Goal: Task Accomplishment & Management: Manage account settings

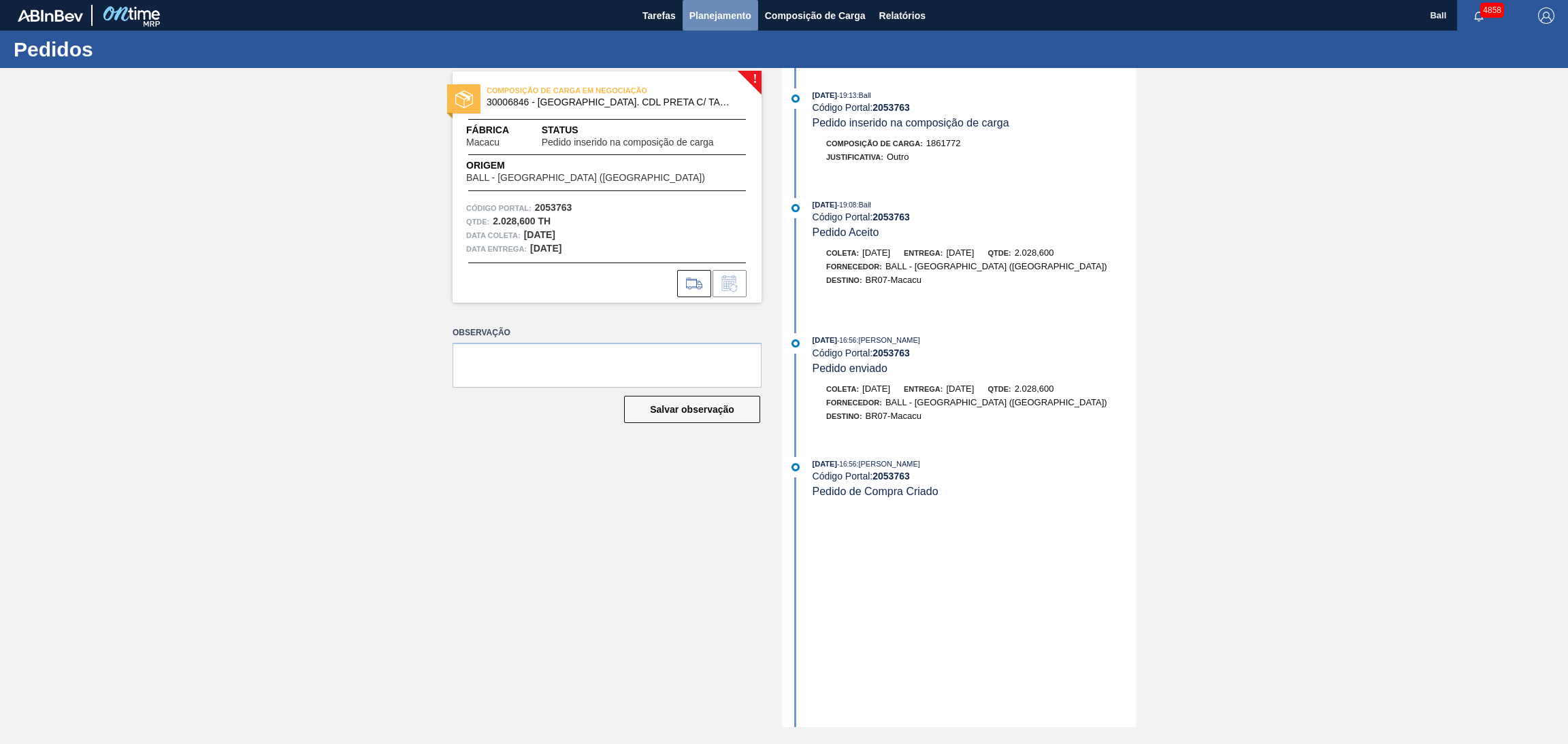
click at [720, 6] on button "Planejamento" at bounding box center [720, 15] width 75 height 31
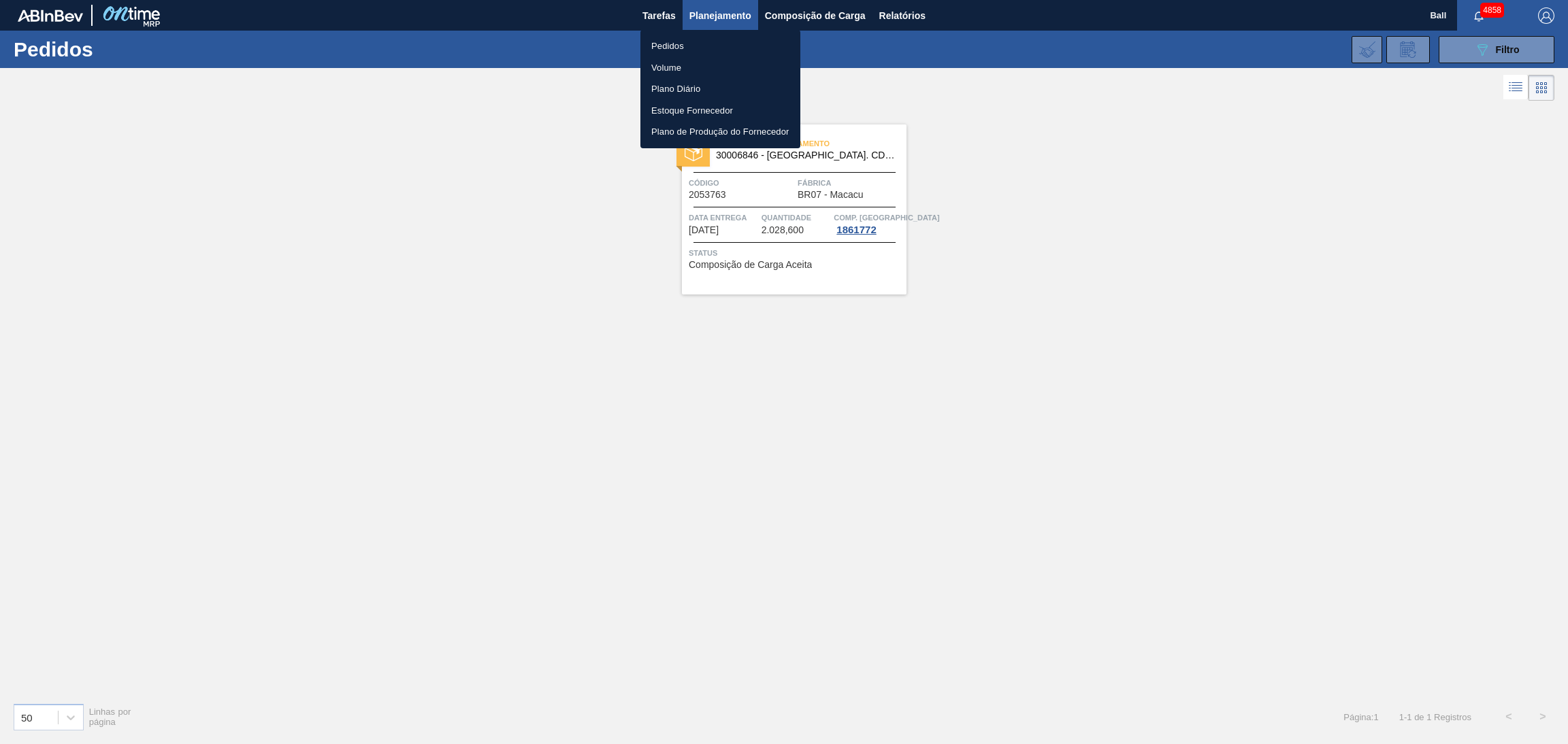
click at [1504, 46] on div at bounding box center [784, 372] width 1568 height 744
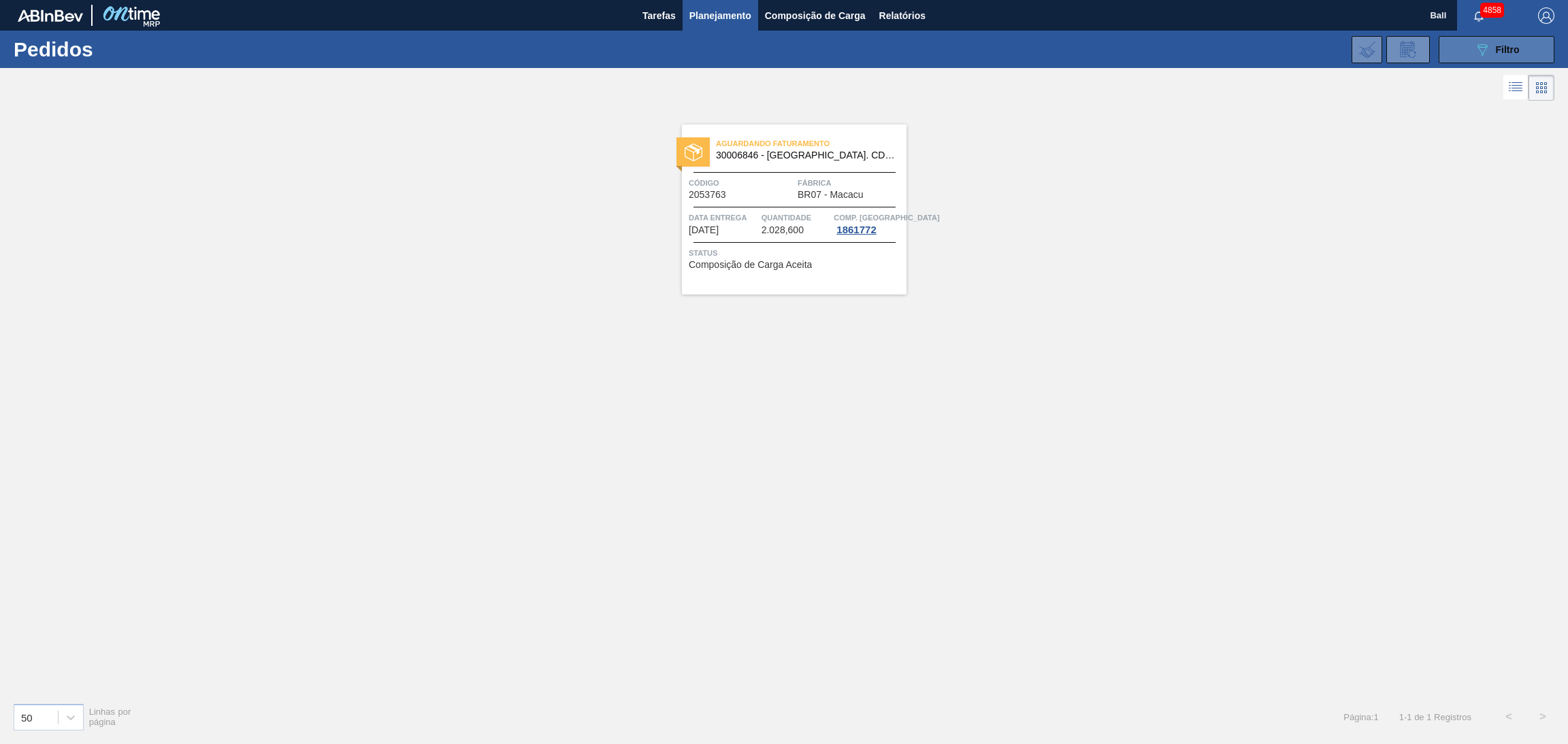
click at [1487, 52] on icon "089F7B8B-B2A5-4AFE-B5C0-19BA573D28AC" at bounding box center [1482, 50] width 17 height 17
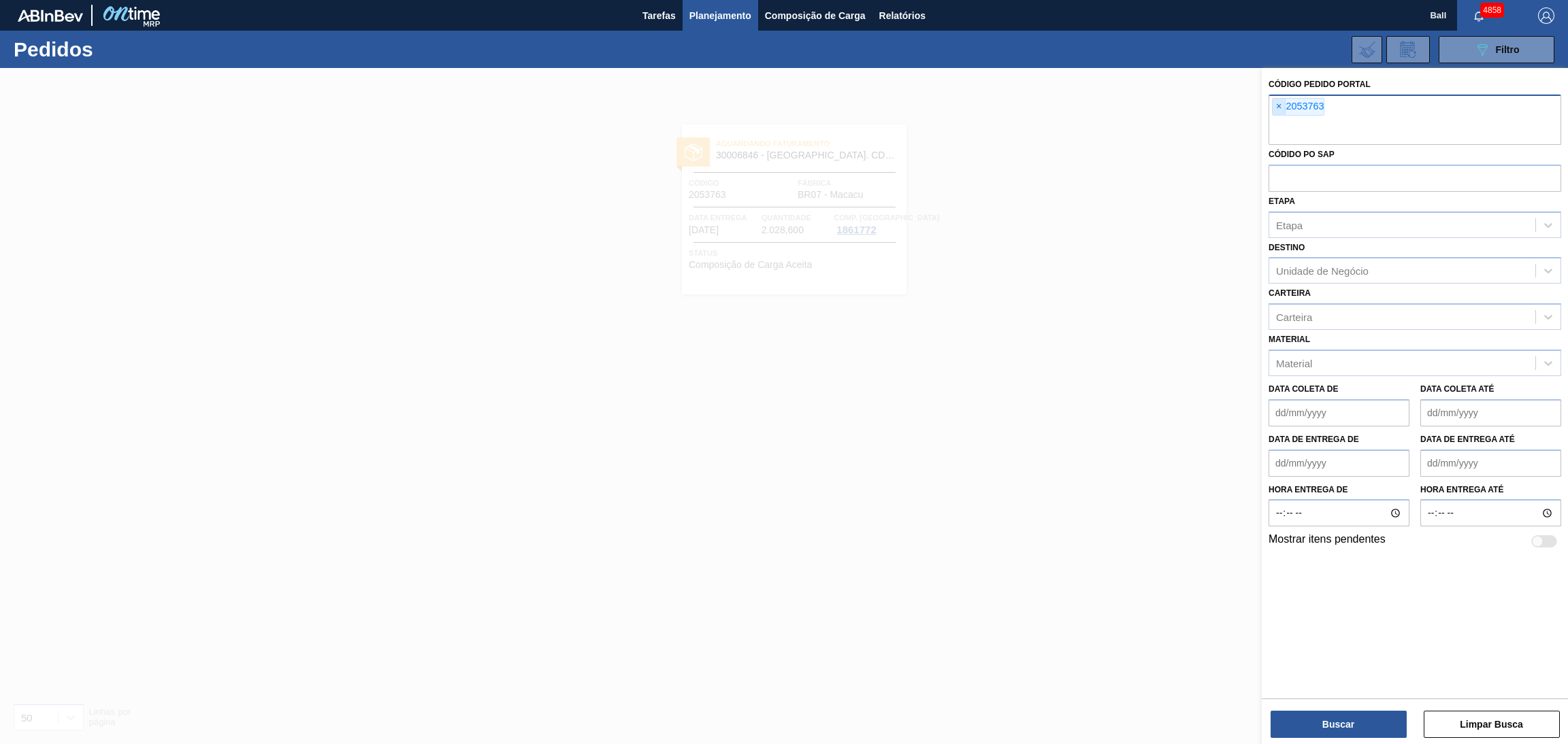
click at [1275, 107] on span "×" at bounding box center [1279, 107] width 13 height 17
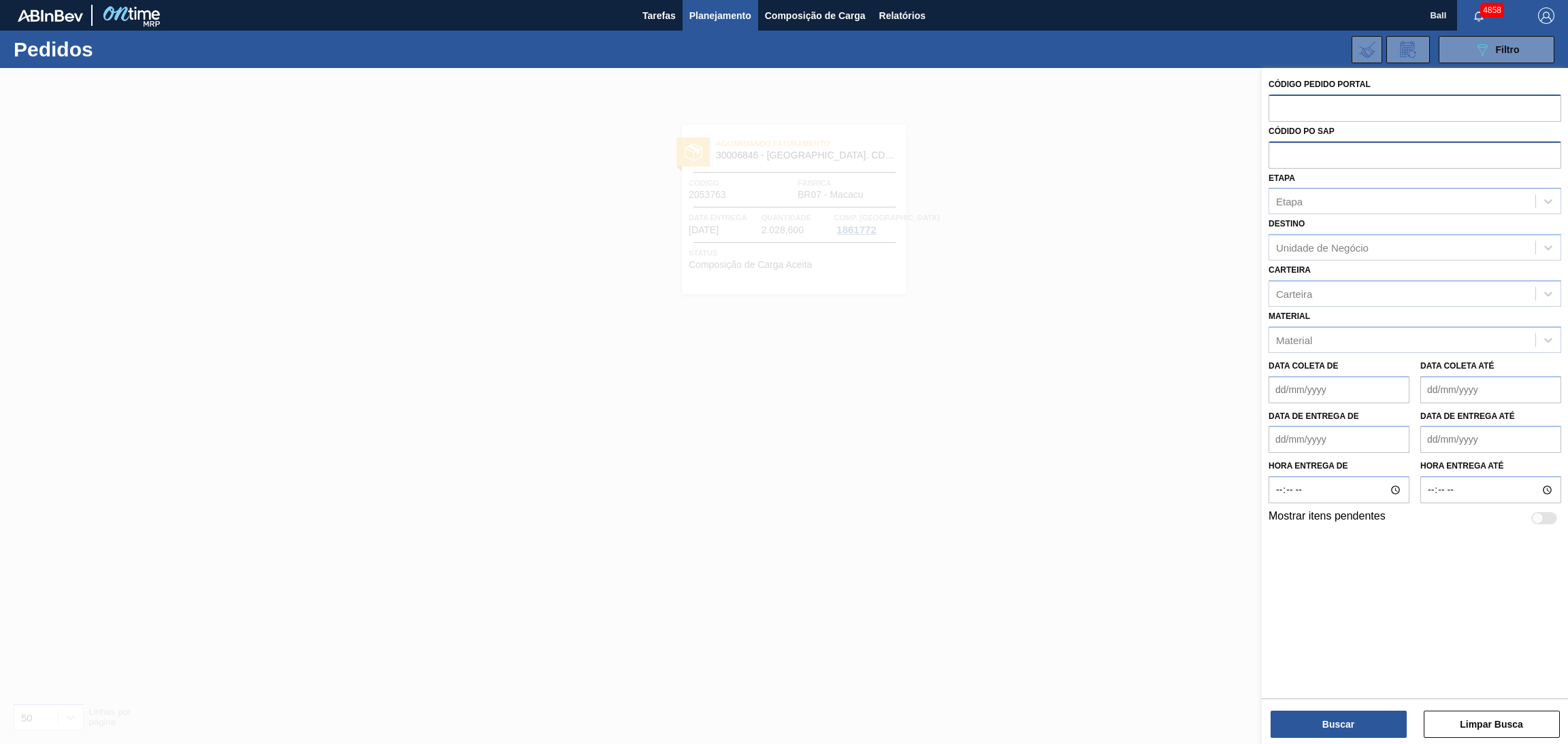
click at [1295, 153] on input "text" at bounding box center [1415, 154] width 293 height 26
paste input "text"
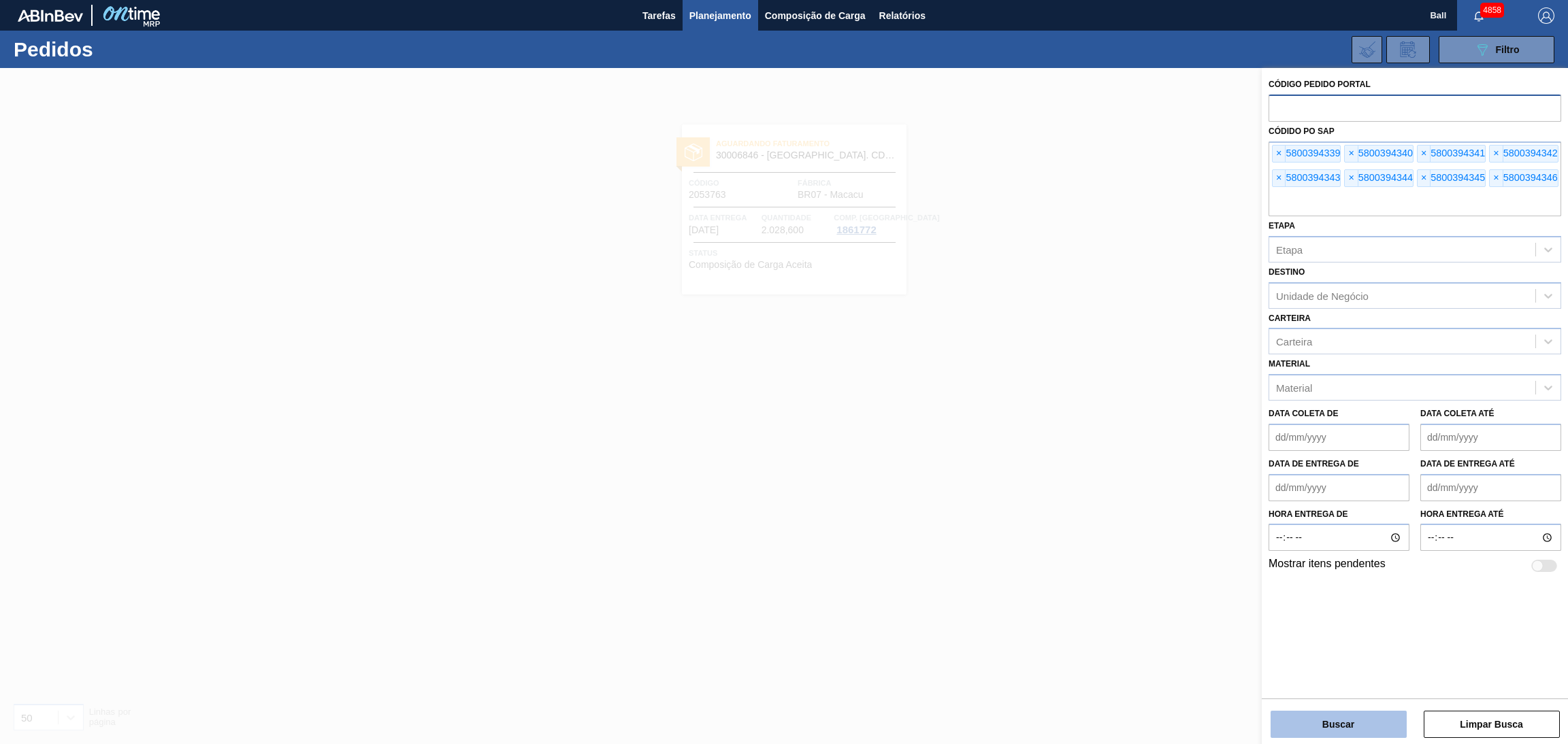
click at [1323, 726] on button "Buscar" at bounding box center [1338, 724] width 136 height 27
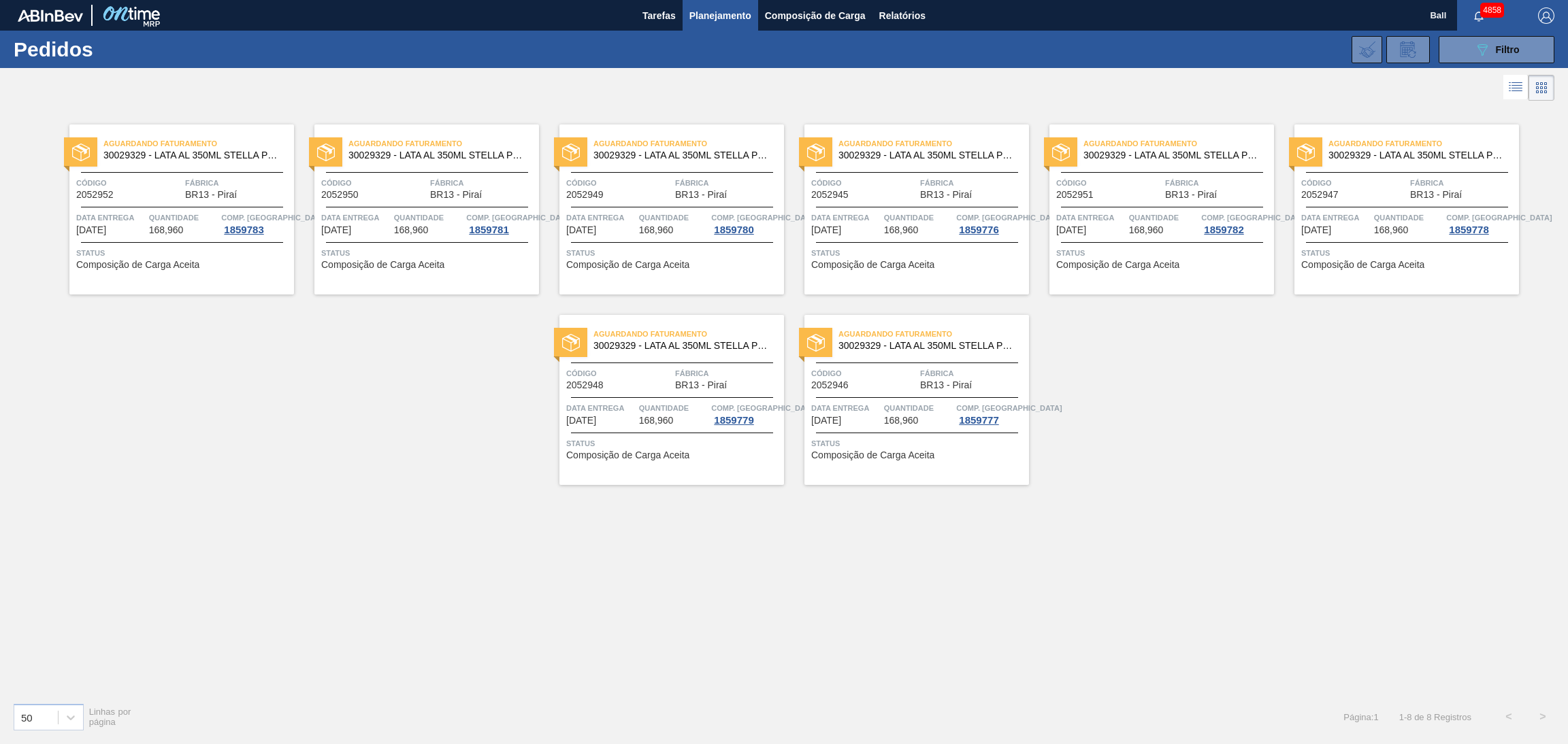
click at [1521, 81] on icon at bounding box center [1516, 87] width 17 height 17
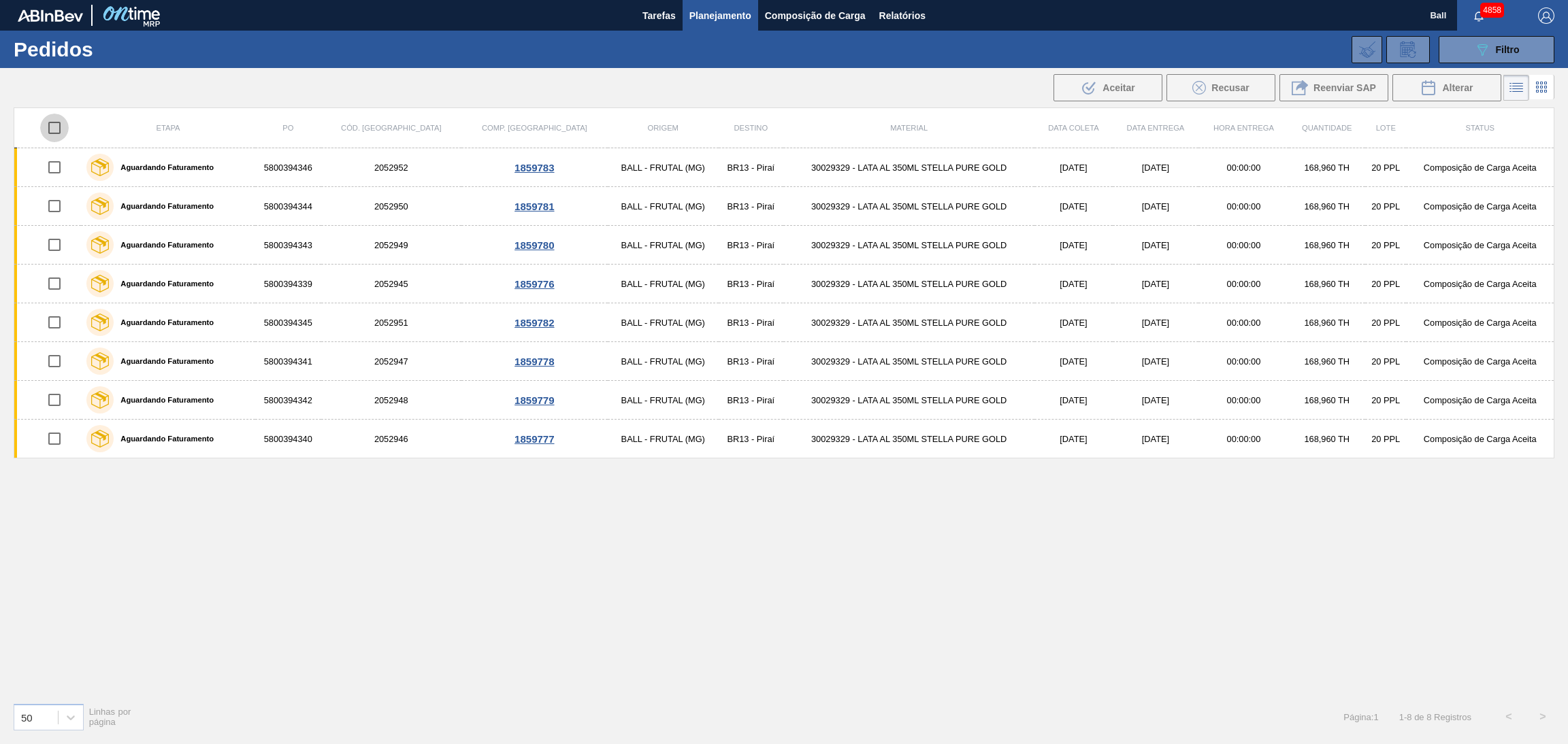
click at [57, 126] on input "checkbox" at bounding box center [54, 127] width 29 height 29
checkbox input "true"
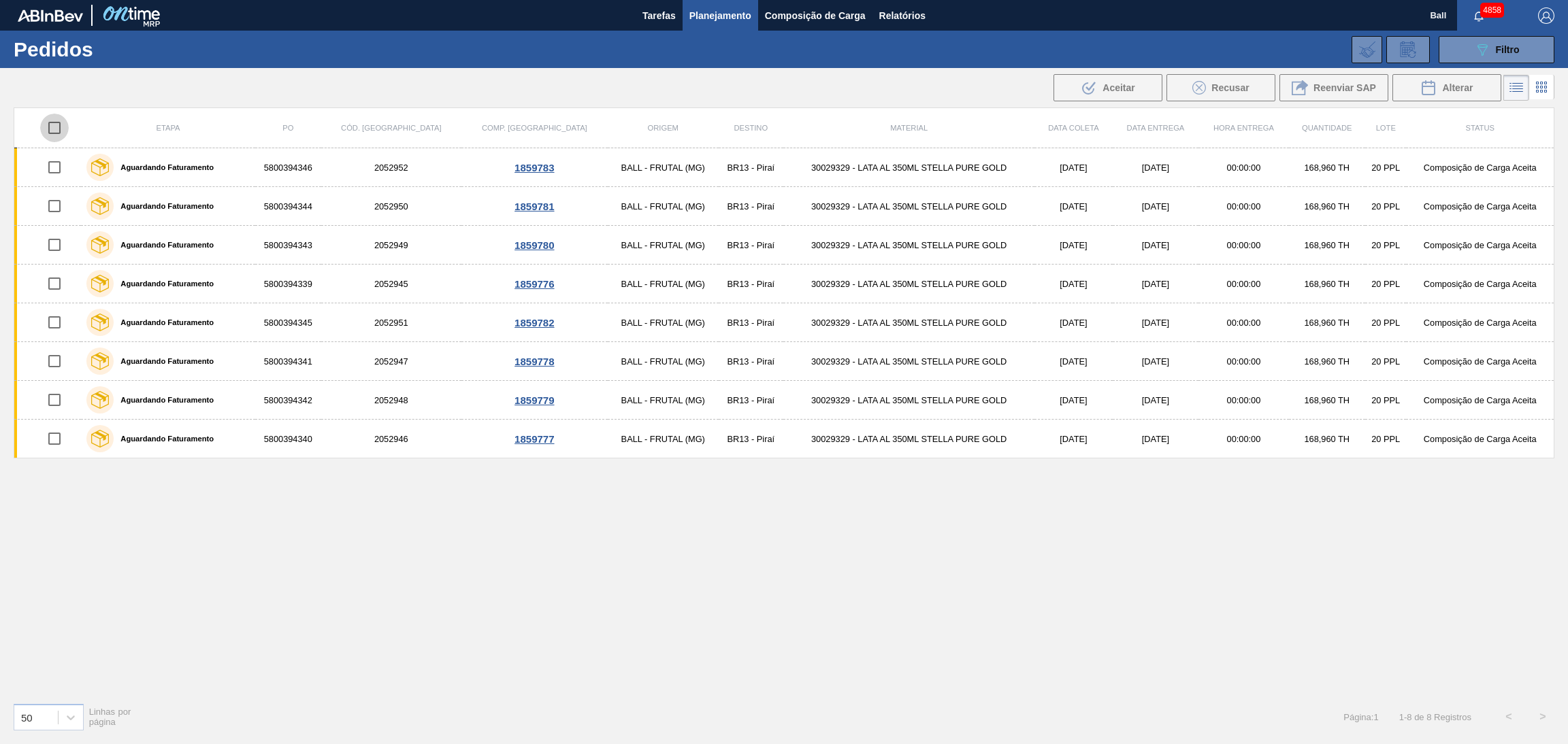
checkbox input "true"
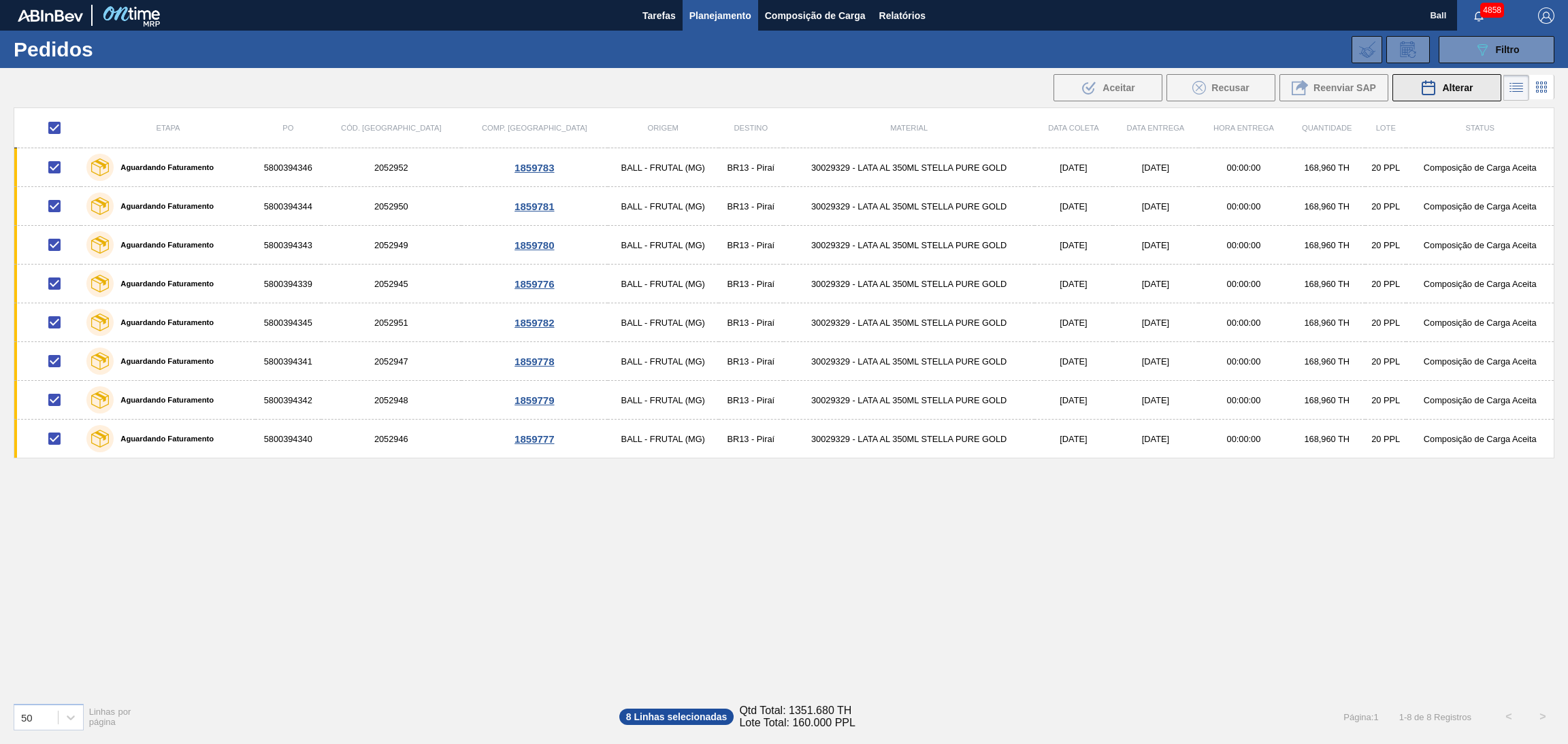
click at [1468, 87] on span "Alterar" at bounding box center [1456, 88] width 31 height 11
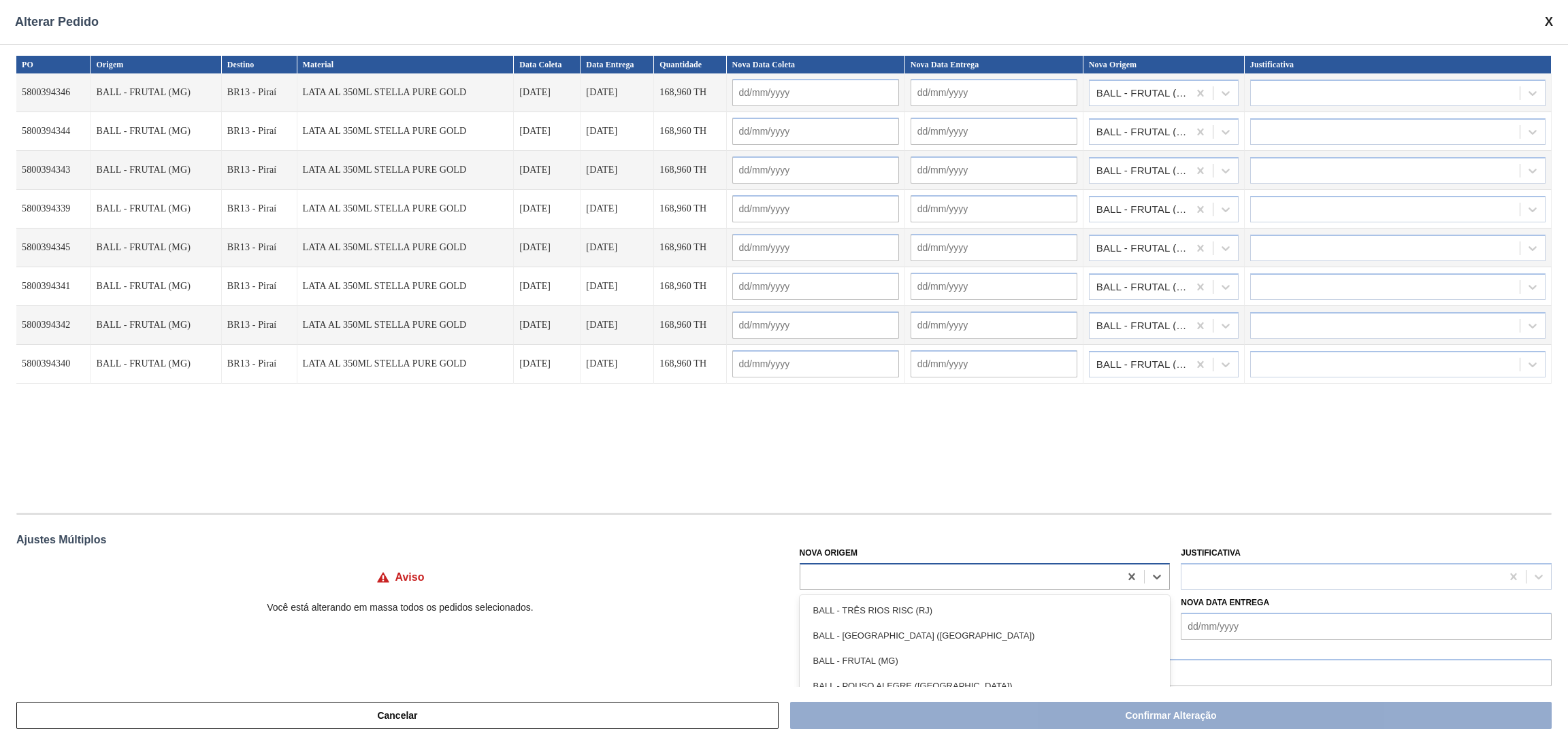
click at [873, 574] on div at bounding box center [960, 577] width 320 height 20
click at [969, 513] on hr at bounding box center [784, 514] width 1535 height 2
click at [886, 564] on div at bounding box center [985, 577] width 371 height 27
click at [1109, 473] on div "PO Origem Destino Material Data [PERSON_NAME] Data Entrega Quantidade Nova Data…" at bounding box center [784, 277] width 1535 height 444
click at [1000, 568] on div at bounding box center [960, 577] width 320 height 20
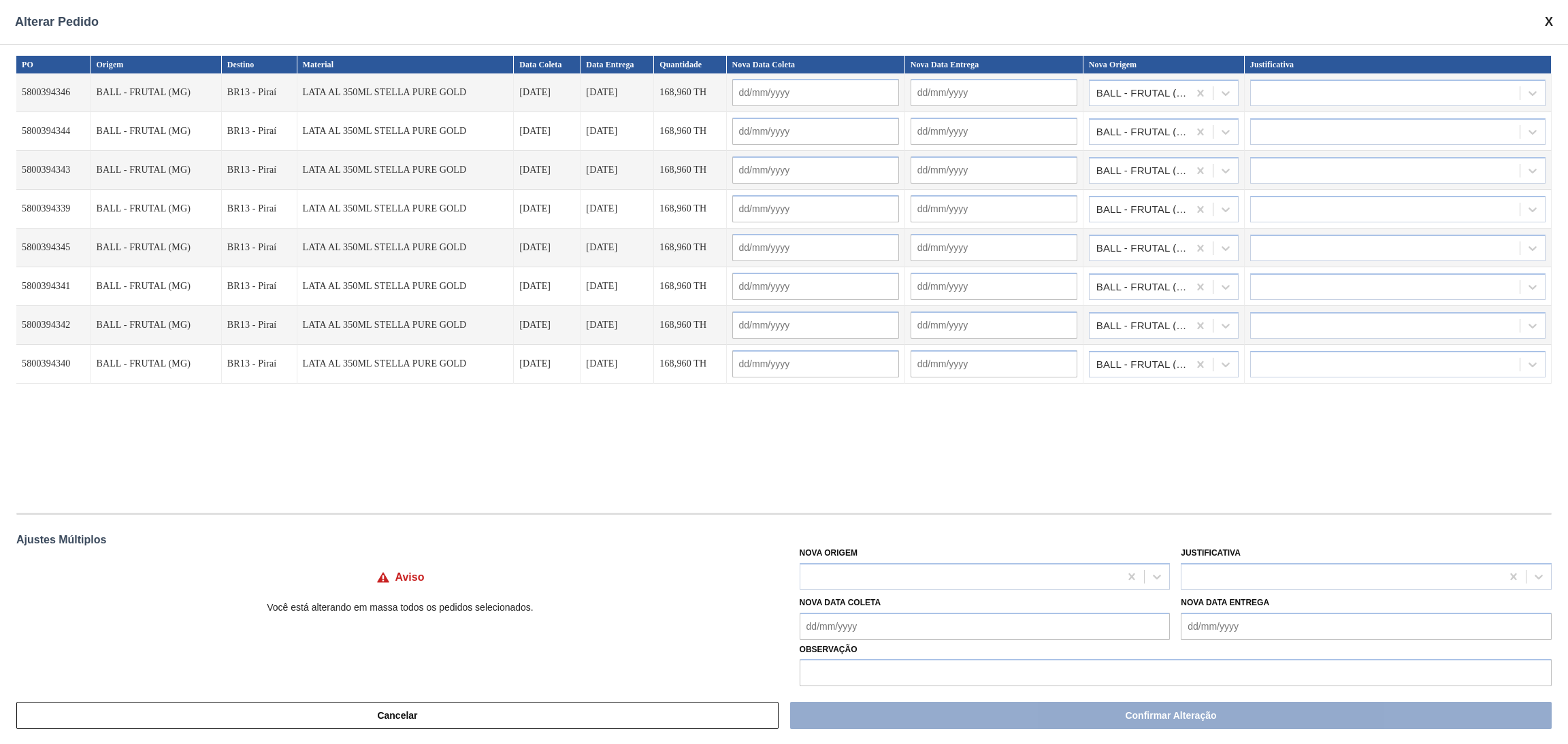
click at [1046, 490] on div "PO Origem Destino Material Data [PERSON_NAME] Data Entrega Quantidade Nova Data…" at bounding box center [784, 277] width 1535 height 444
click at [997, 579] on div at bounding box center [960, 577] width 320 height 20
click at [850, 431] on div "PO Origem Destino Material Data [PERSON_NAME] Data Entrega Quantidade Nova Data…" at bounding box center [784, 277] width 1535 height 444
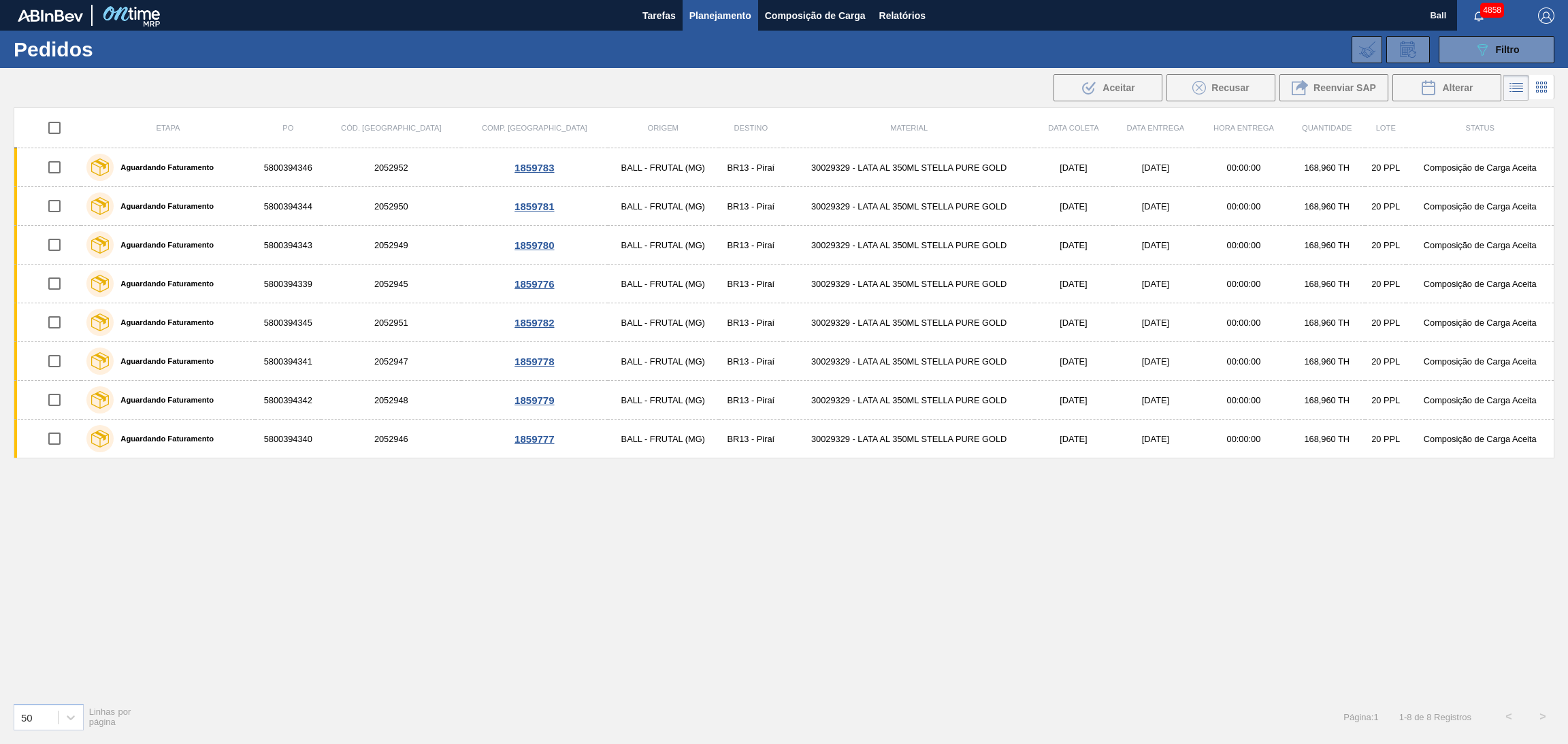
click at [813, 621] on div "Etapa PO Cód. Pedido Comp. Carga Origem Destino Material Data coleta Data Entre…" at bounding box center [784, 400] width 1541 height 585
click at [60, 127] on input "checkbox" at bounding box center [54, 127] width 29 height 29
checkbox input "true"
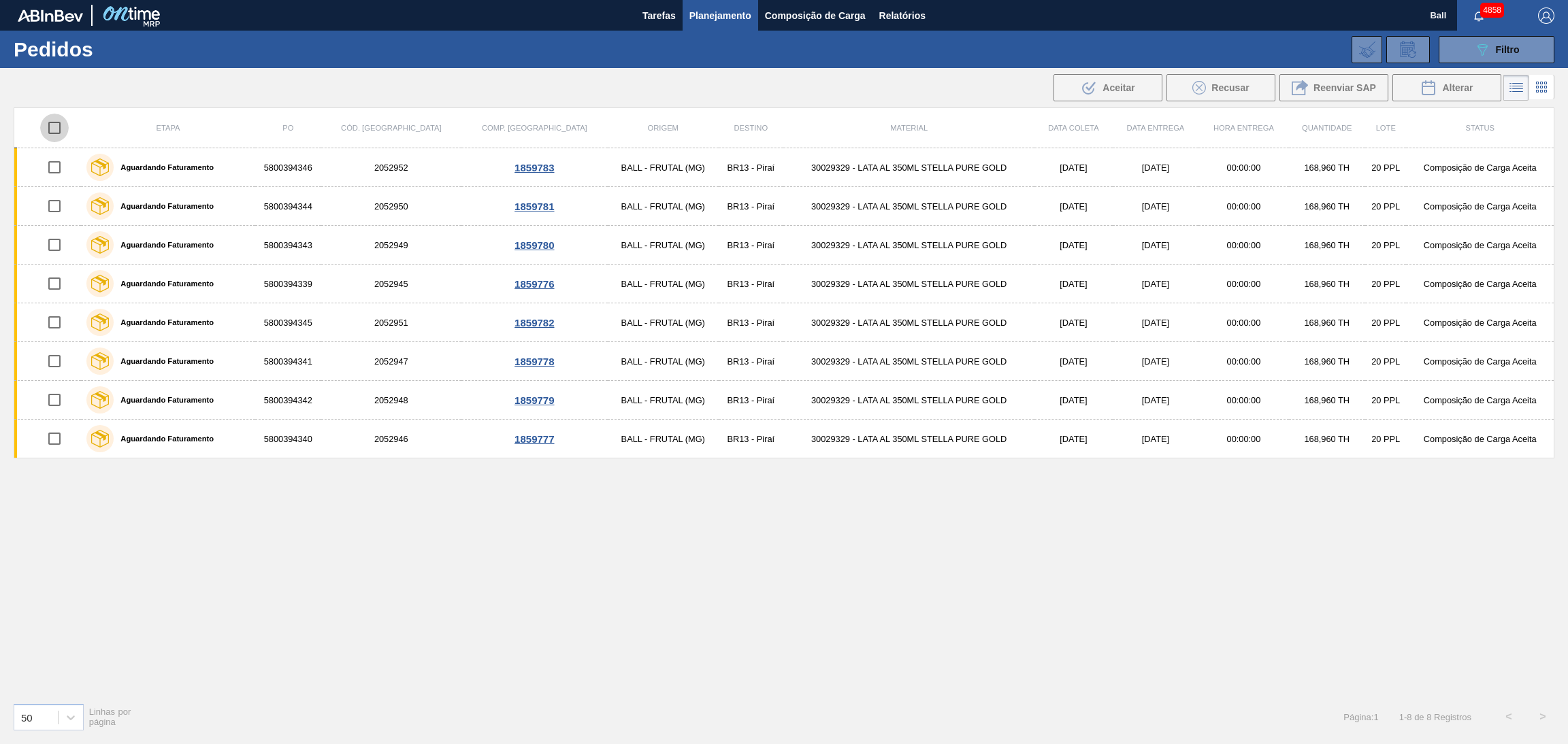
checkbox input "true"
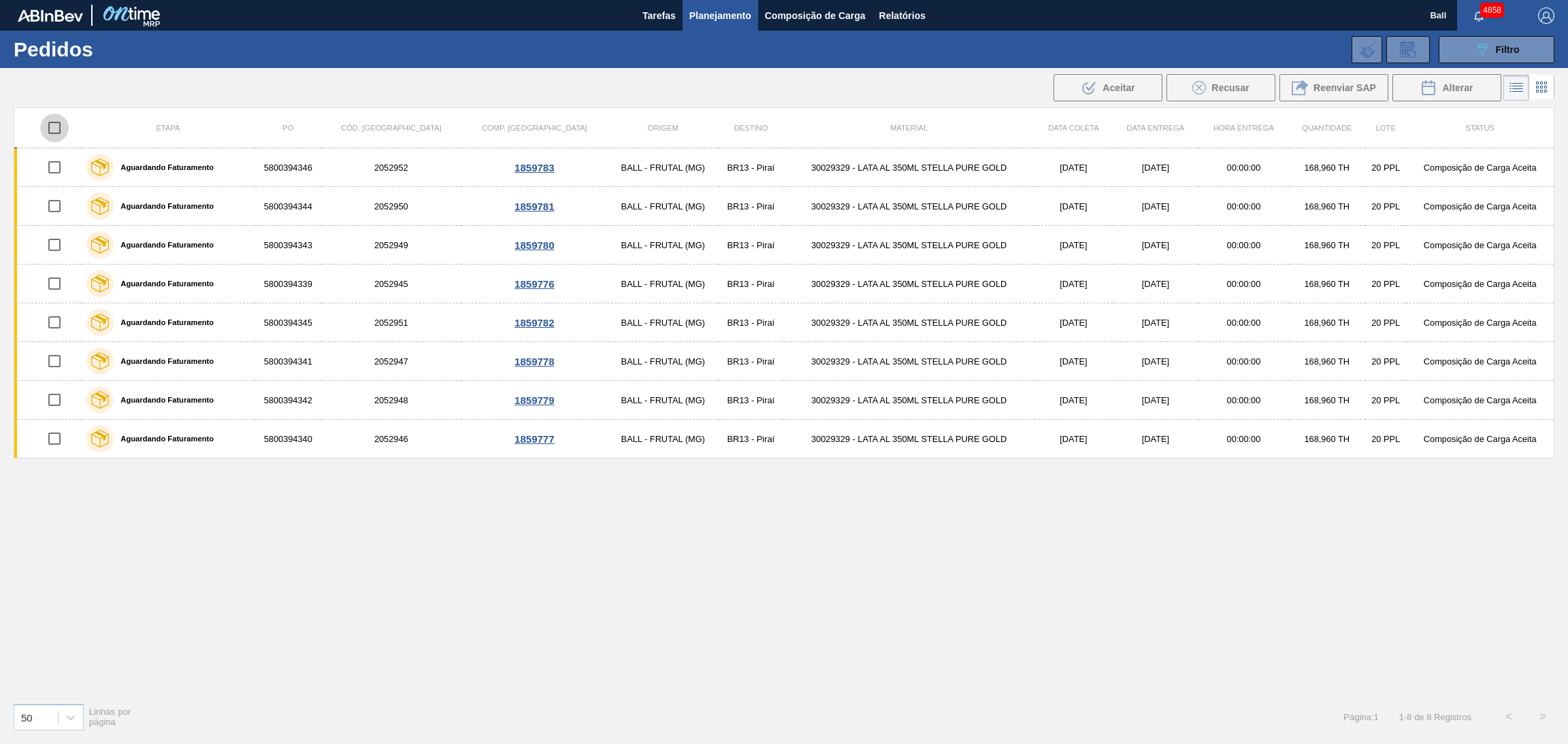
checkbox input "true"
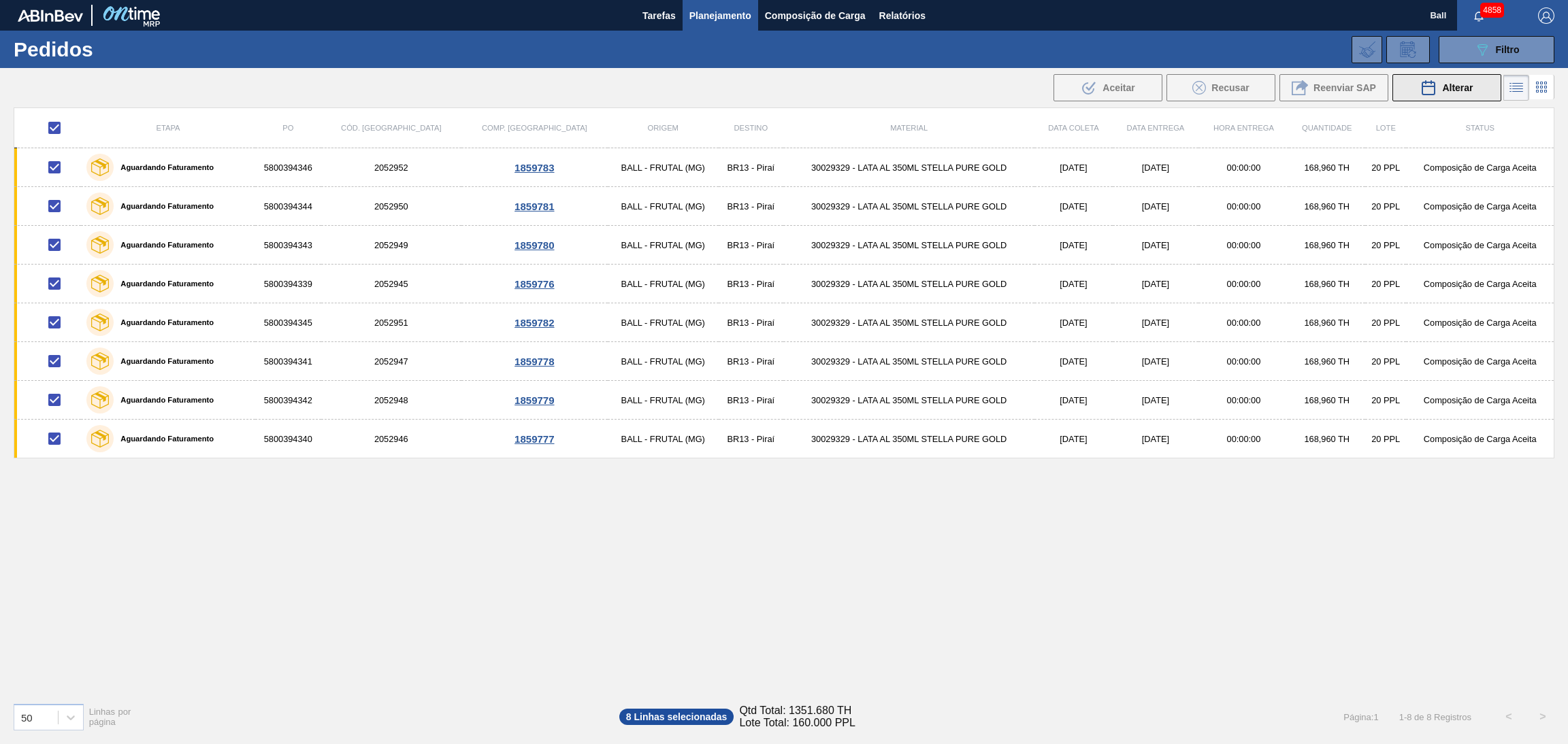
click at [1436, 80] on div "Alterar" at bounding box center [1446, 88] width 52 height 17
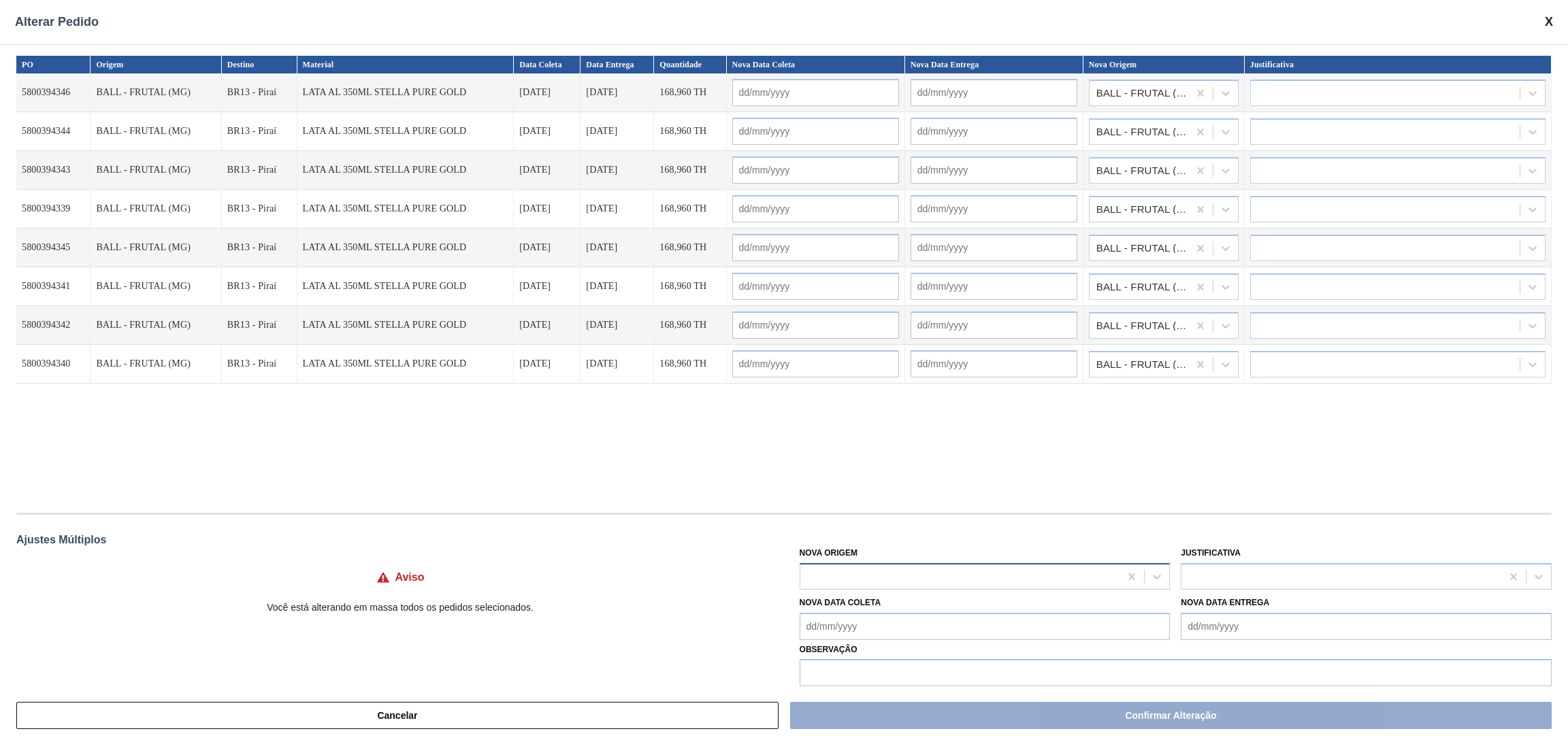
click at [1051, 576] on div at bounding box center [960, 577] width 320 height 20
click at [930, 575] on div at bounding box center [960, 577] width 320 height 20
